Goal: Information Seeking & Learning: Understand process/instructions

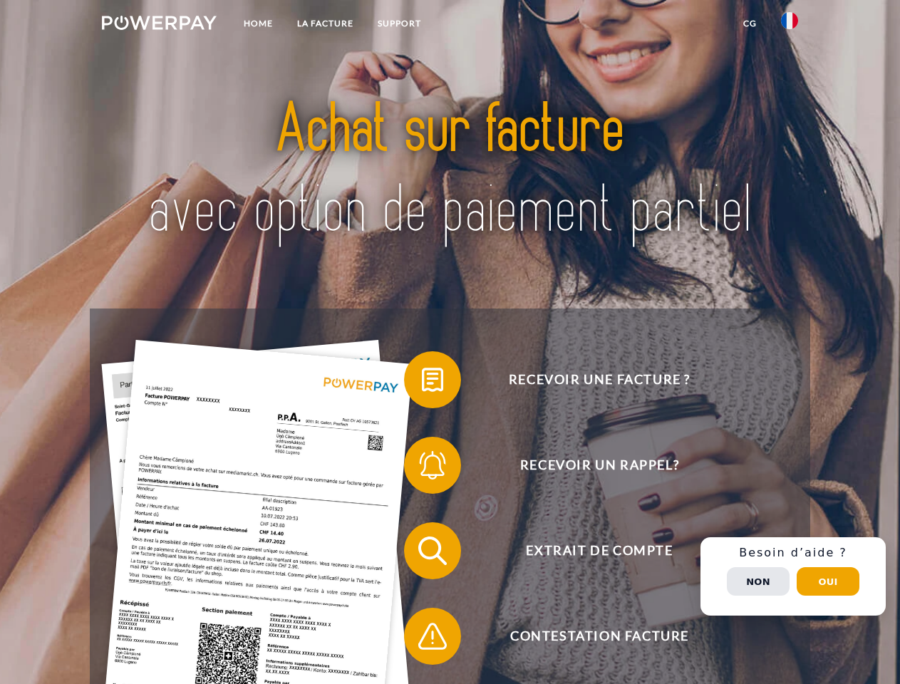
click at [159, 25] on img at bounding box center [159, 23] width 115 height 14
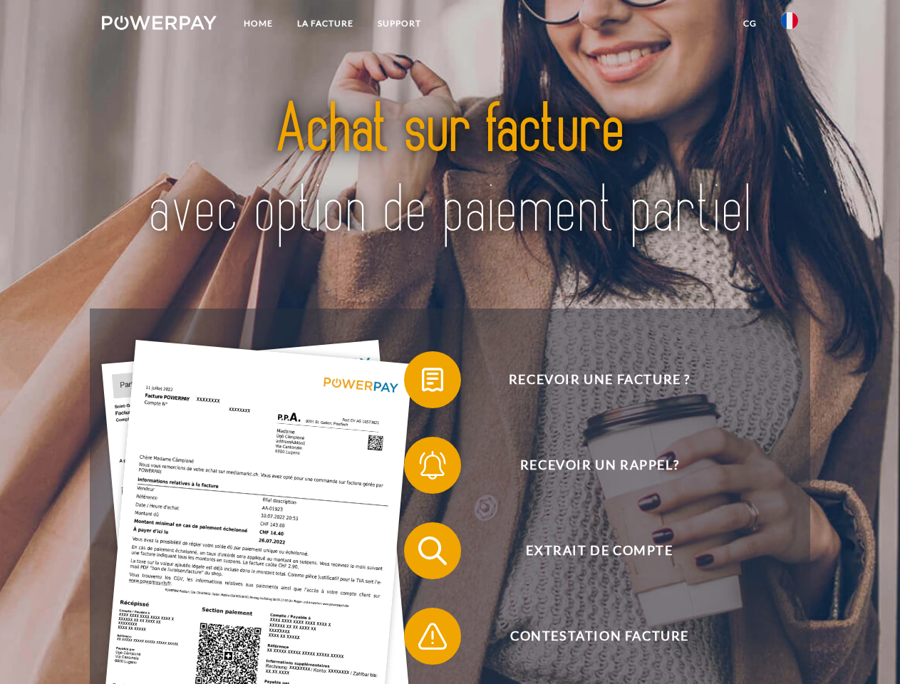
click at [789, 25] on img at bounding box center [789, 20] width 17 height 17
click at [749, 24] on link "CG" at bounding box center [750, 24] width 38 height 26
click at [422, 382] on span at bounding box center [410, 379] width 71 height 71
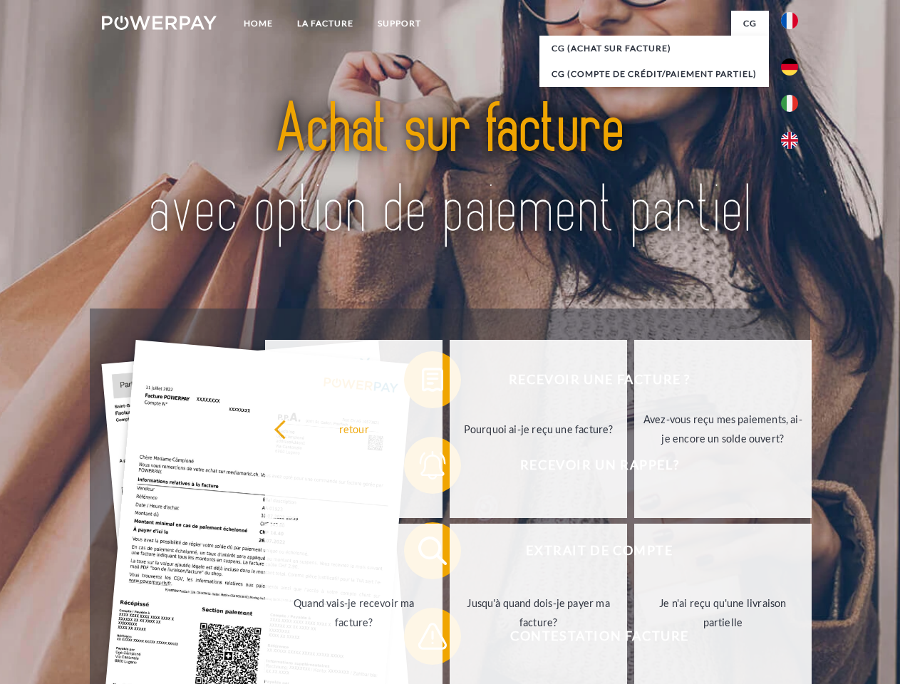
click at [422, 468] on div "Recevoir une facture ? Recevoir un rappel? Extrait de compte retour" at bounding box center [449, 593] width 719 height 570
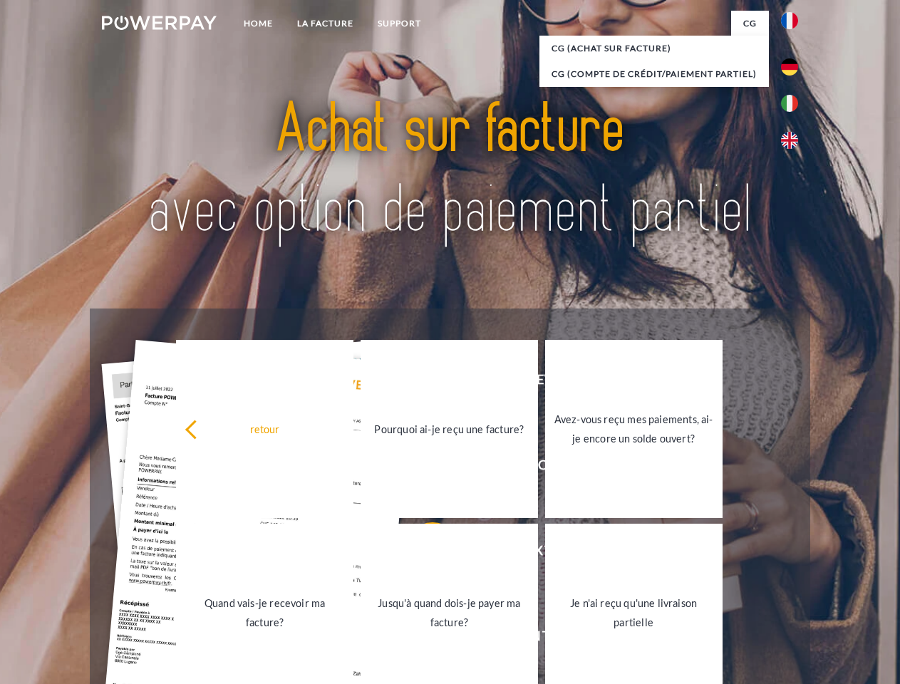
click at [422, 553] on link "Jusqu'à quand dois-je payer ma facture?" at bounding box center [448, 612] width 177 height 178
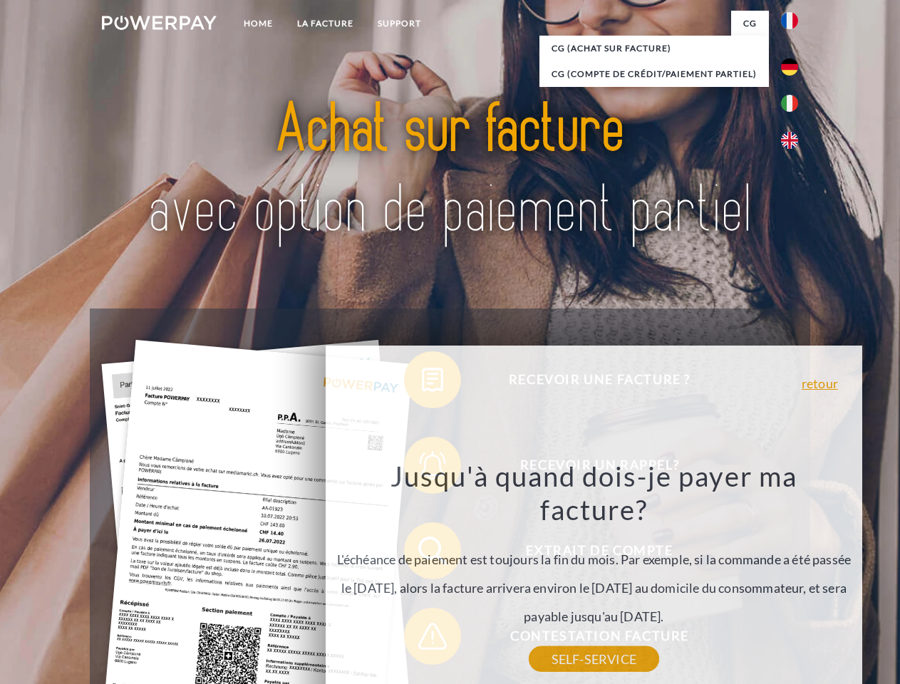
click at [422, 639] on div "Jusqu'à quand dois-je payer ma facture? L'échéance de paiement est toujours la …" at bounding box center [593, 559] width 520 height 200
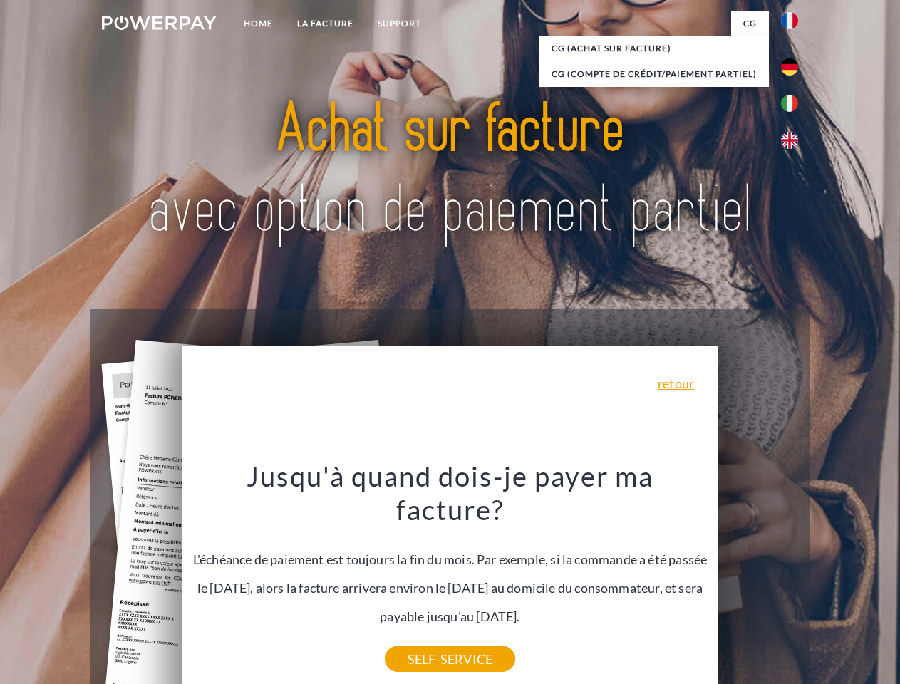
click at [793, 576] on div "Recevoir une facture ? Recevoir un rappel? Extrait de compte retour" at bounding box center [449, 593] width 719 height 570
click at [758, 579] on span "Extrait de compte" at bounding box center [598, 550] width 349 height 57
click at [828, 581] on header "Home LA FACTURE Support" at bounding box center [450, 492] width 900 height 984
